Goal: Navigation & Orientation: Find specific page/section

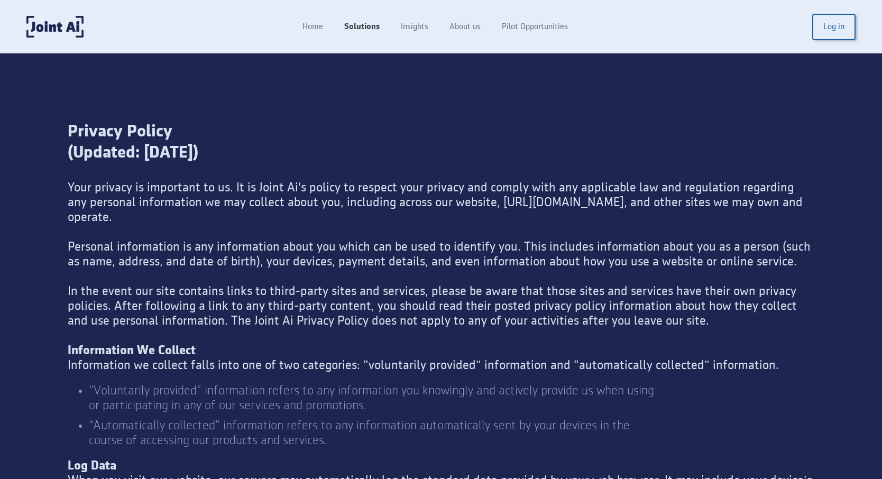
click at [358, 25] on link "Solutions" at bounding box center [361, 27] width 57 height 20
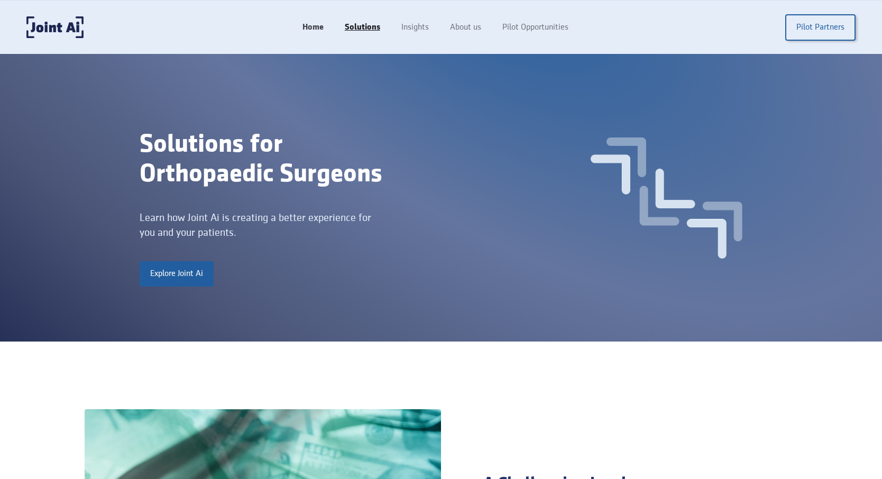
click at [306, 25] on link "Home" at bounding box center [313, 27] width 42 height 20
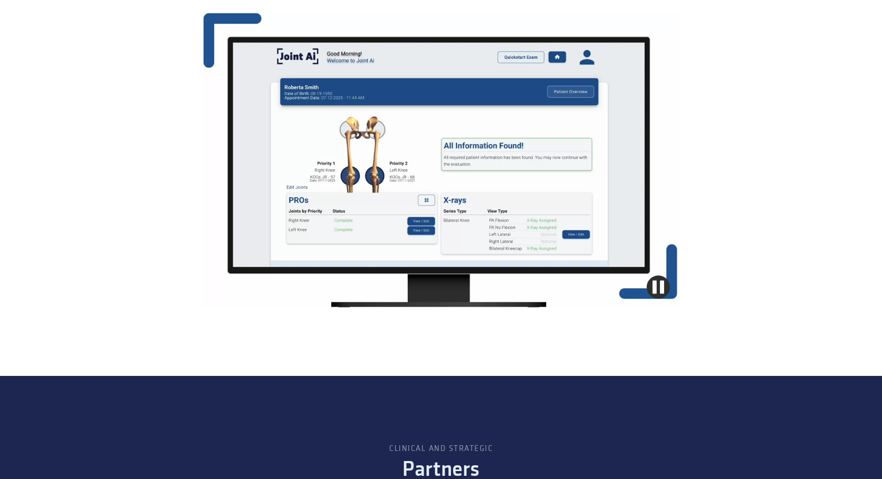
scroll to position [1126, 0]
